Goal: Check status: Check status

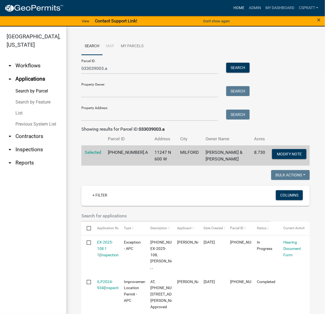
scroll to position [685, 0]
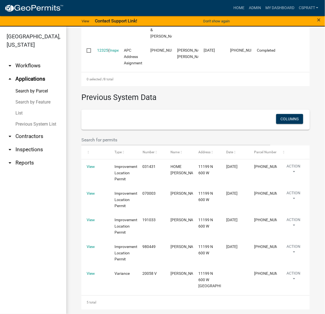
click at [38, 97] on link "Search by Parcel" at bounding box center [33, 91] width 66 height 11
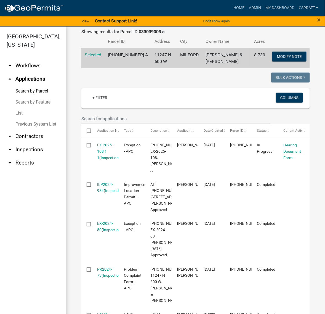
scroll to position [0, 0]
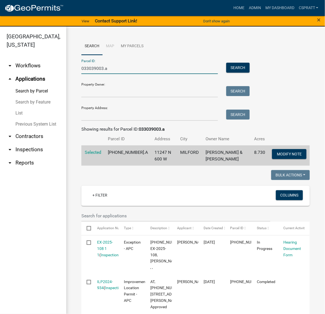
drag, startPoint x: 64, startPoint y: 80, endPoint x: 33, endPoint y: 80, distance: 30.1
click at [33, 80] on div "[GEOGRAPHIC_DATA], [US_STATE] arrow_drop_down Workflows List arrow_drop_up Appl…" at bounding box center [162, 174] width 325 height 294
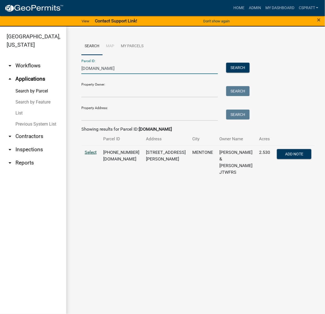
type input "[DOMAIN_NAME]"
click at [96, 155] on span "Select" at bounding box center [91, 152] width 12 height 5
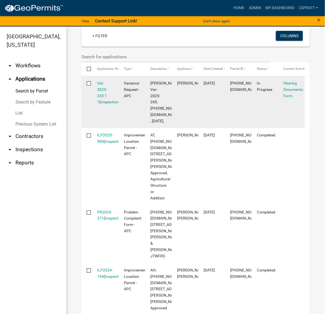
scroll to position [207, 0]
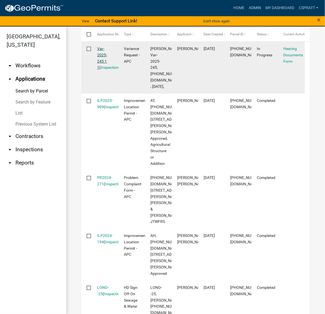
click at [102, 70] on link "Var-2025-245 1 1" at bounding box center [103, 57] width 10 height 23
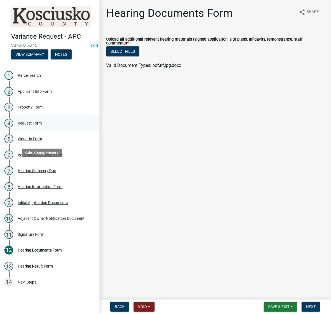
click at [42, 125] on div "Request Form" at bounding box center [30, 123] width 24 height 4
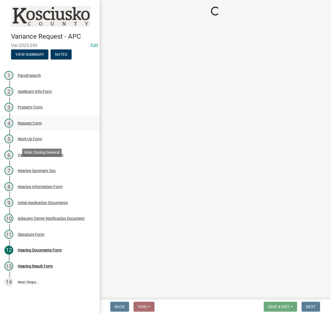
select select "77eb12f8-2a64-4a31-bfec-9b00716b2165"
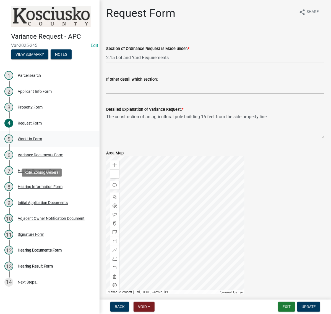
click at [34, 141] on div "Work Up Form" at bounding box center [30, 139] width 24 height 4
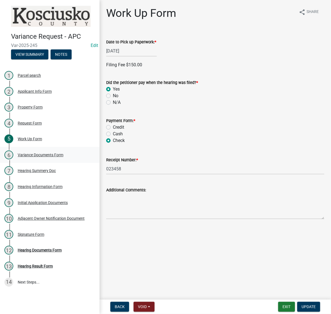
click at [40, 157] on div "Variance Documents Form" at bounding box center [41, 155] width 46 height 4
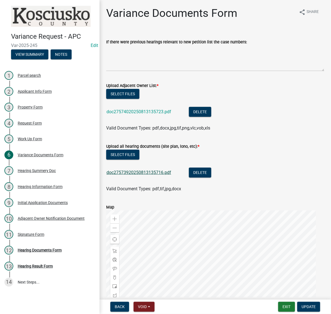
click at [151, 175] on link "doc27573920250813135716.pdf" at bounding box center [138, 172] width 65 height 5
click at [278, 305] on button "Exit" at bounding box center [286, 307] width 17 height 10
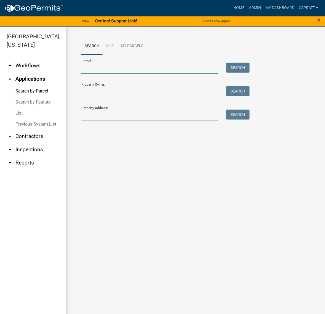
click at [104, 74] on input "Parcel ID:" at bounding box center [150, 68] width 137 height 11
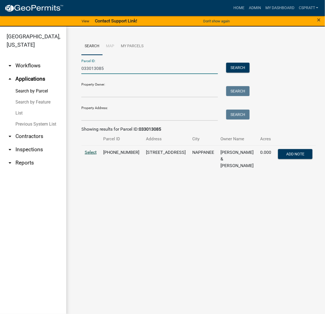
type input "033013085"
click at [94, 155] on span "Select" at bounding box center [91, 152] width 12 height 5
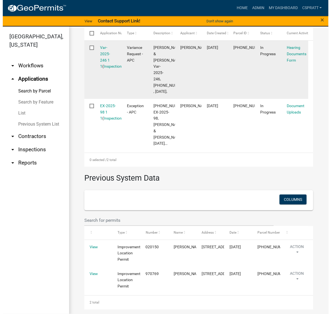
scroll to position [207, 0]
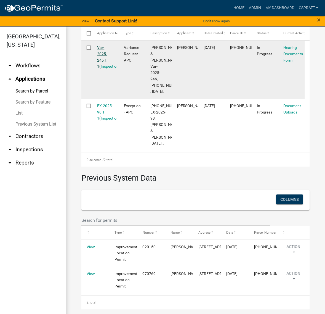
click at [103, 69] on link "Var-2025-246 1 1" at bounding box center [103, 56] width 10 height 23
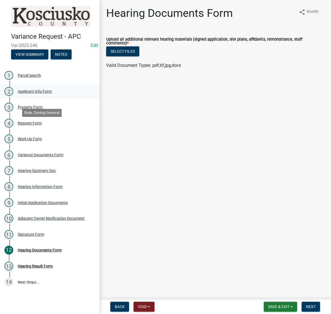
click at [37, 93] on div "Applicant Info Form" at bounding box center [35, 92] width 34 height 4
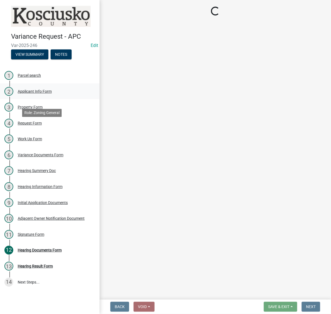
select select "d95389f4-ab5a-4603-9826-29cf73316391"
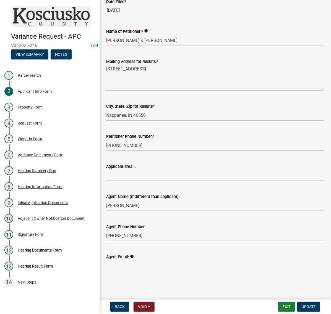
scroll to position [166, 0]
click at [35, 141] on div "Work Up Form" at bounding box center [30, 139] width 24 height 4
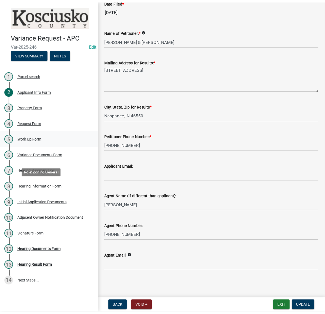
scroll to position [0, 0]
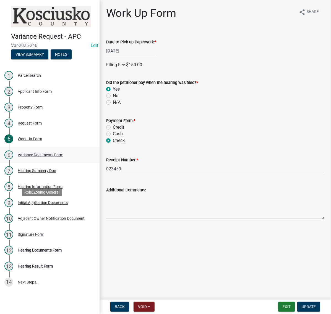
click at [30, 157] on div "Variance Documents Form" at bounding box center [41, 155] width 46 height 4
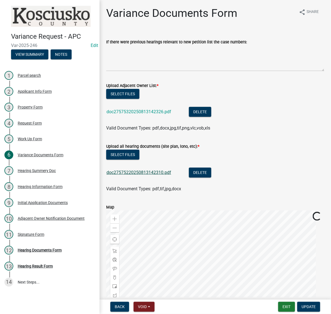
click at [164, 175] on link "doc27575220250813142310.pdf" at bounding box center [138, 172] width 65 height 5
click at [278, 306] on button "Exit" at bounding box center [286, 307] width 17 height 10
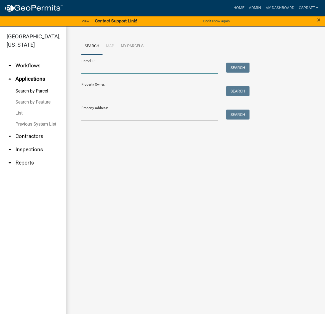
click at [88, 74] on input "Parcel ID:" at bounding box center [150, 68] width 137 height 11
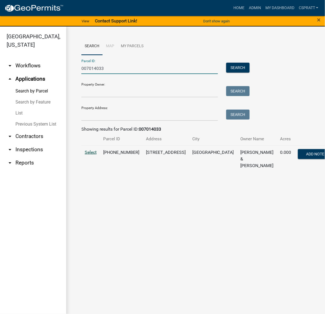
type input "007014033"
click at [96, 155] on span "Select" at bounding box center [91, 152] width 12 height 5
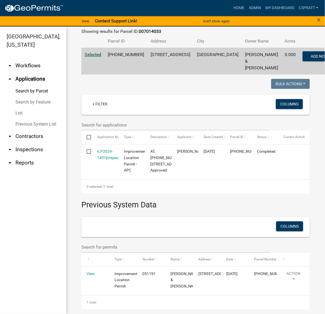
scroll to position [138, 0]
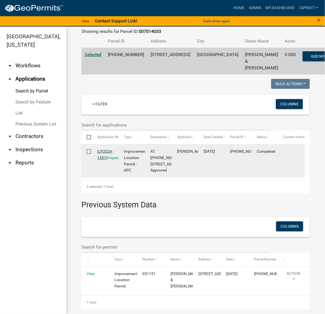
click at [105, 160] on link "ILP2024-1451" at bounding box center [106, 154] width 16 height 11
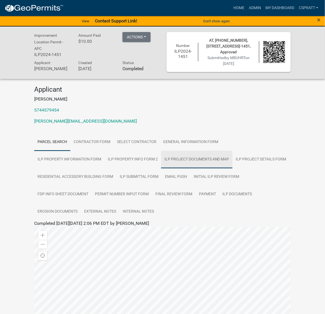
click at [233, 169] on link "ILP Project Documents and Map" at bounding box center [197, 160] width 72 height 18
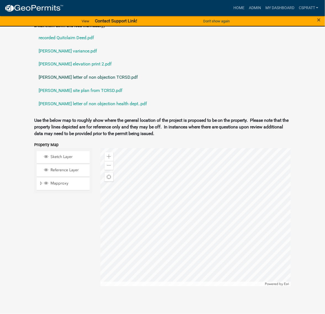
scroll to position [596, 0]
click at [90, 58] on link "[PERSON_NAME] variance.pdf" at bounding box center [162, 50] width 257 height 13
click at [232, 12] on link "Home" at bounding box center [239, 8] width 15 height 10
